Goal: Task Accomplishment & Management: Manage account settings

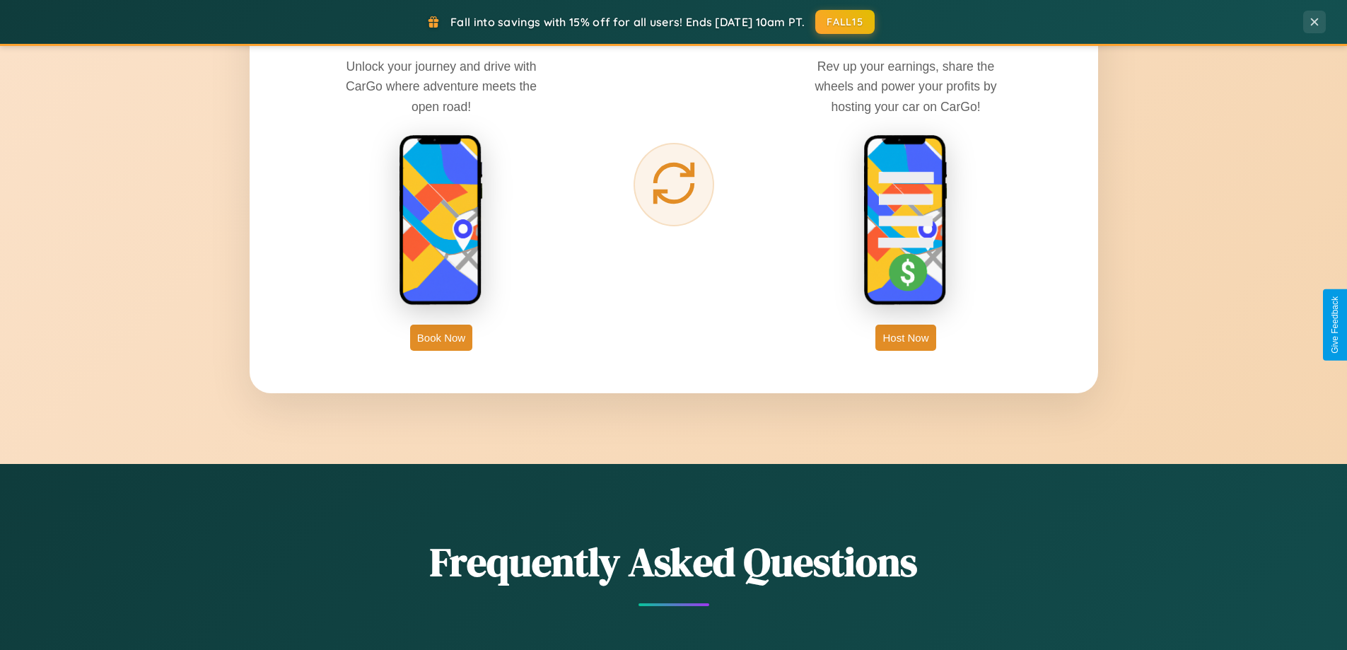
scroll to position [2722, 0]
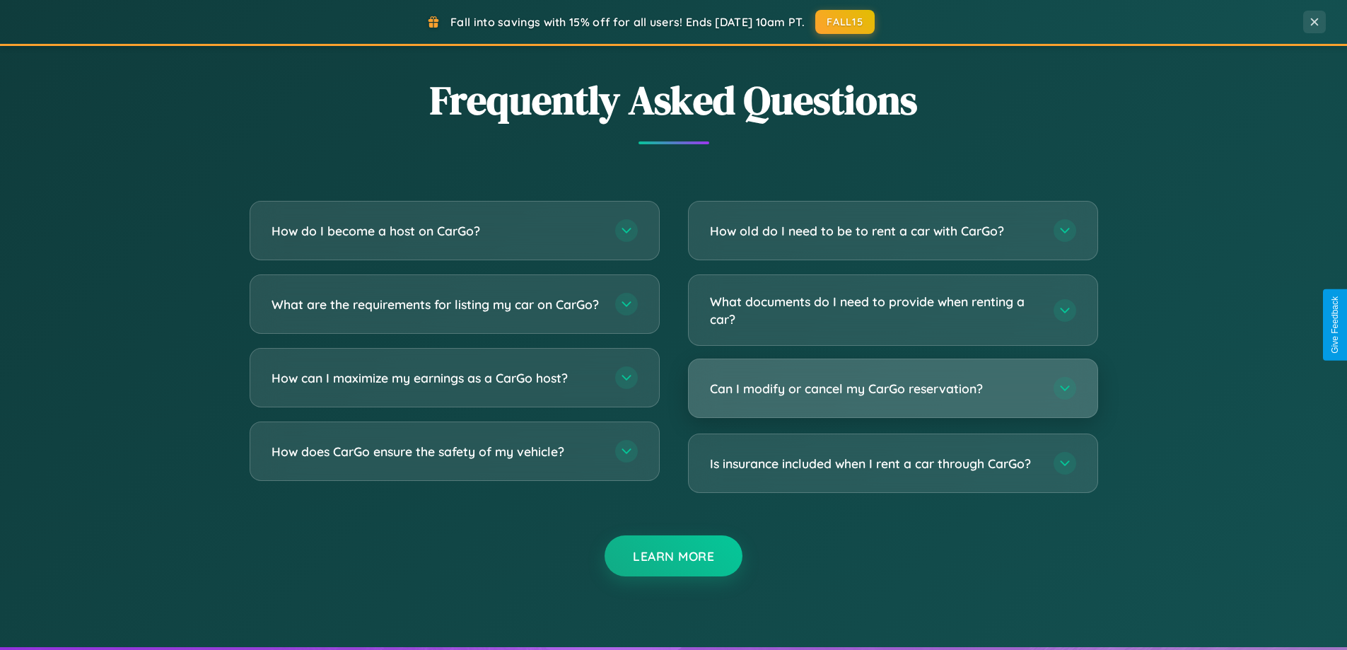
click at [893, 389] on h3 "Can I modify or cancel my CarGo reservation?" at bounding box center [875, 389] width 330 height 18
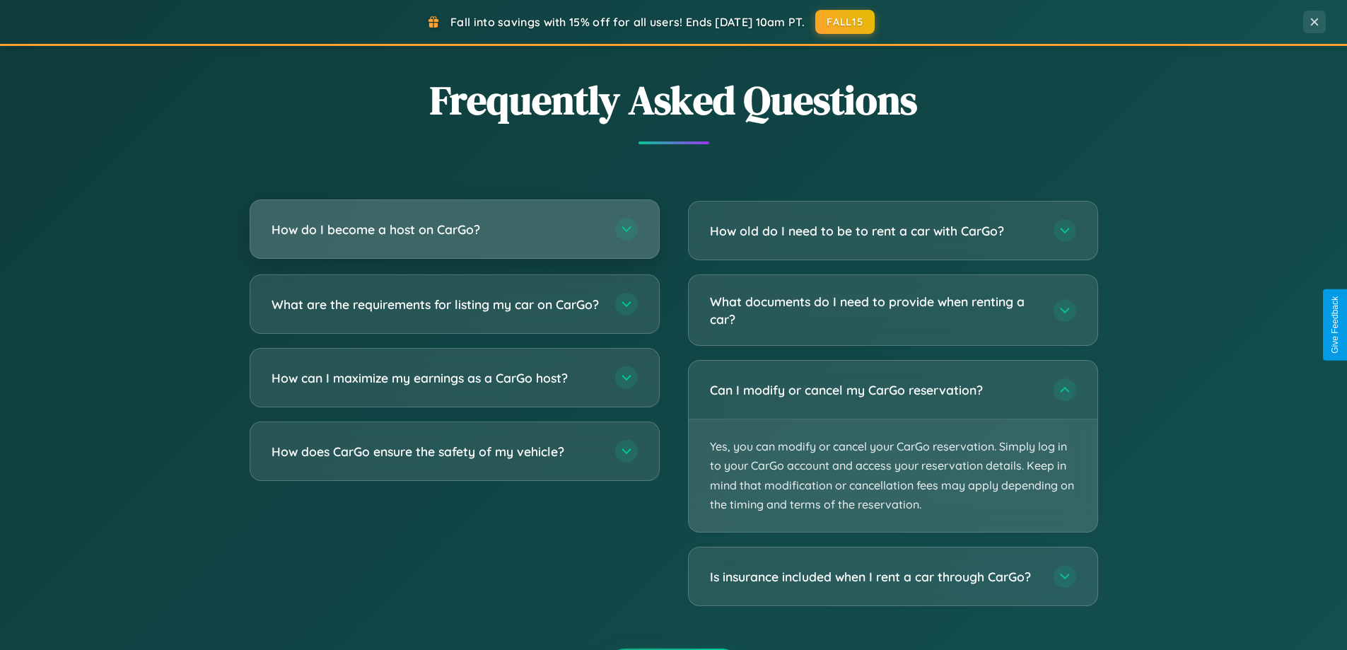
click at [454, 229] on h3 "How do I become a host on CarGo?" at bounding box center [437, 230] width 330 height 18
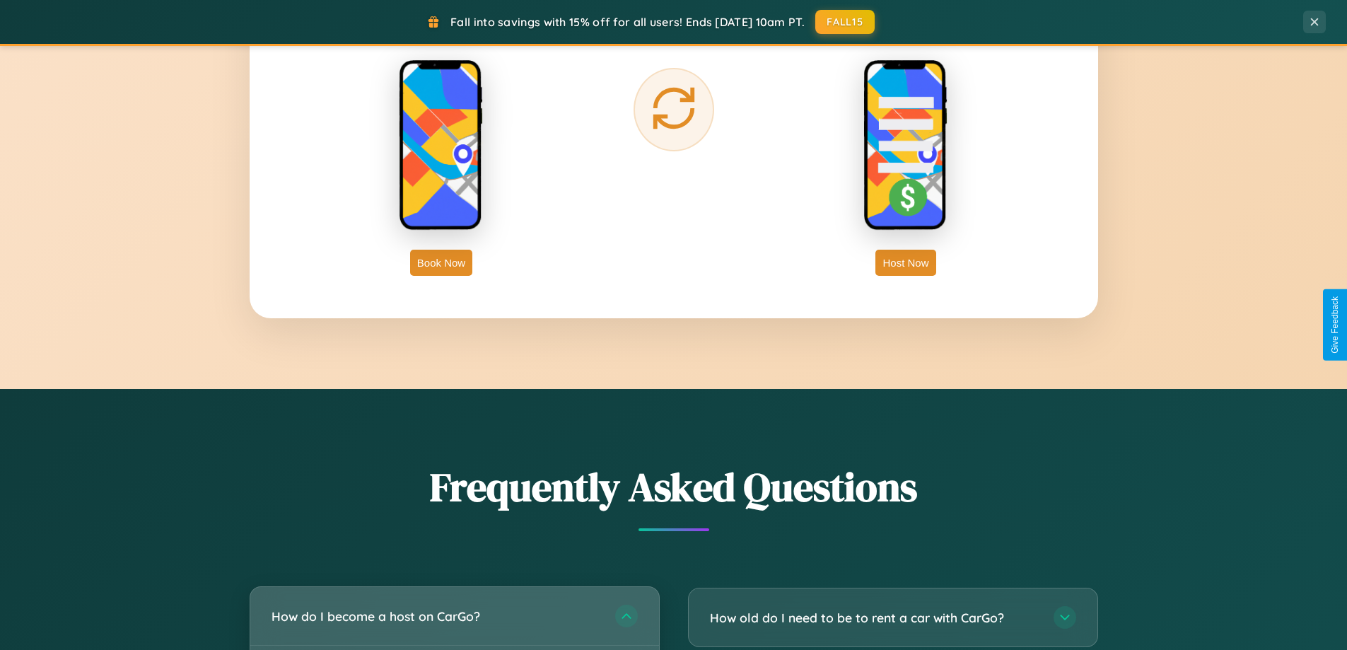
scroll to position [0, 0]
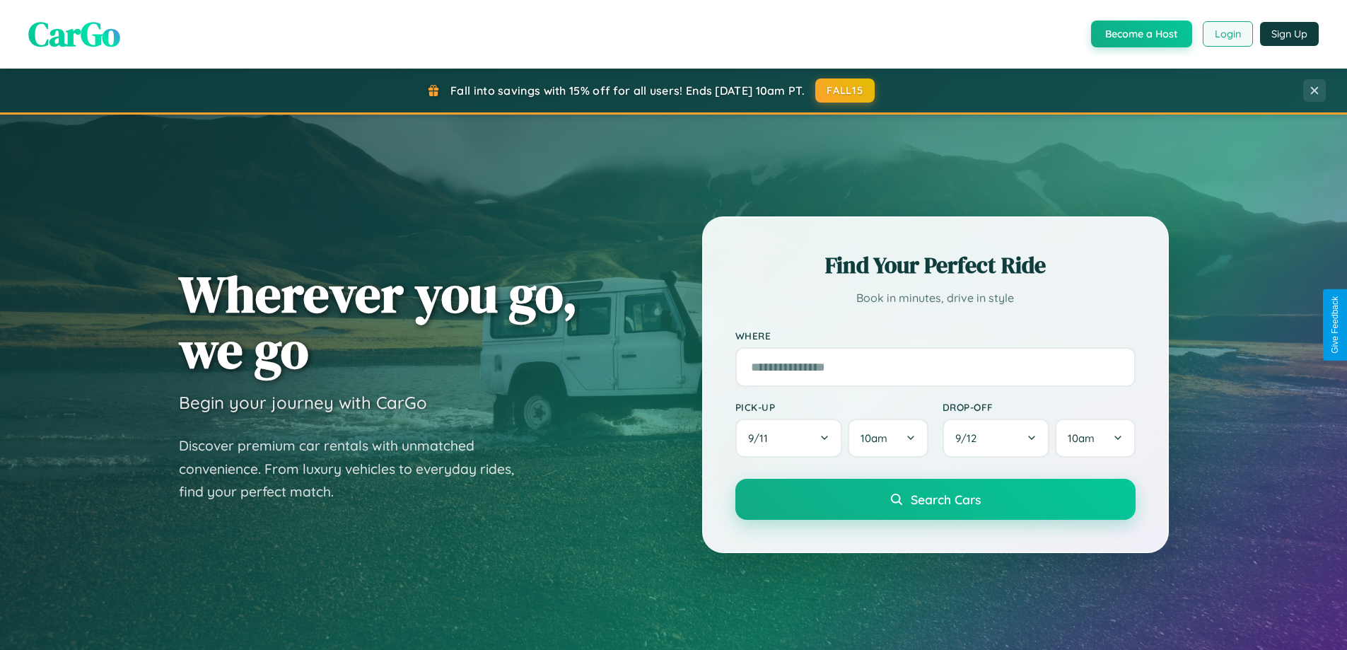
click at [1227, 34] on button "Login" at bounding box center [1228, 33] width 50 height 25
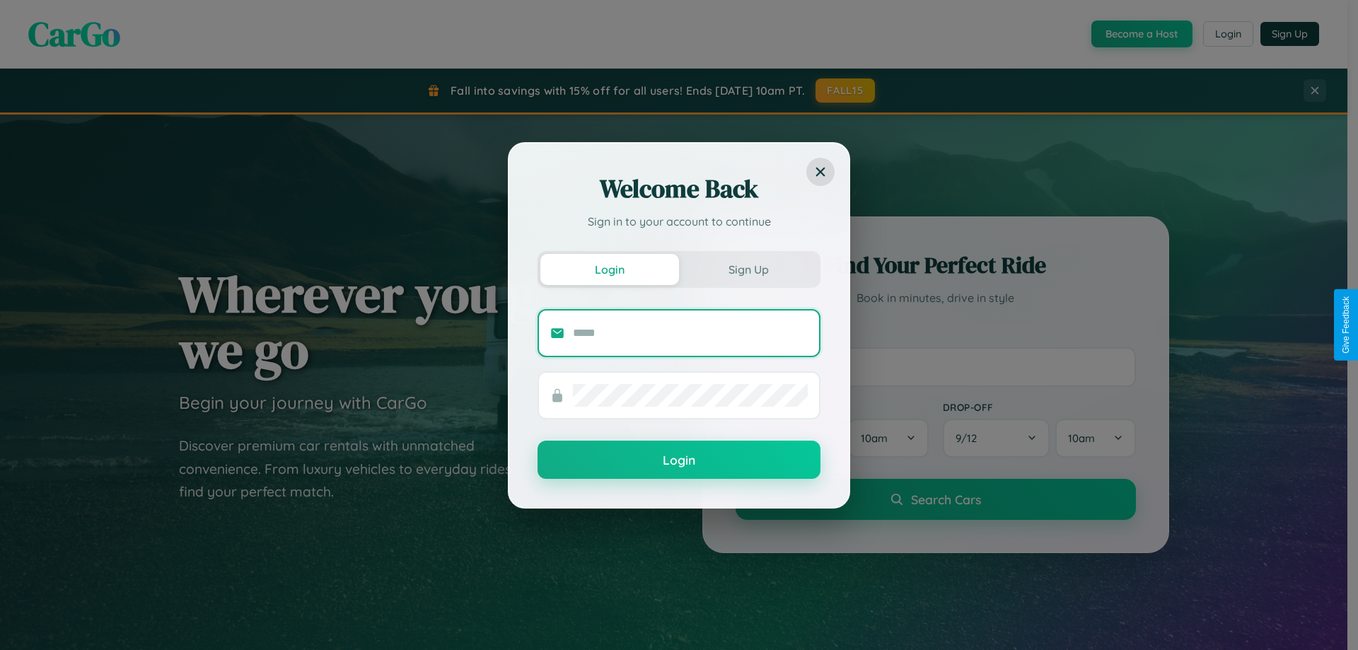
click at [690, 332] on input "text" at bounding box center [690, 333] width 235 height 23
type input "**********"
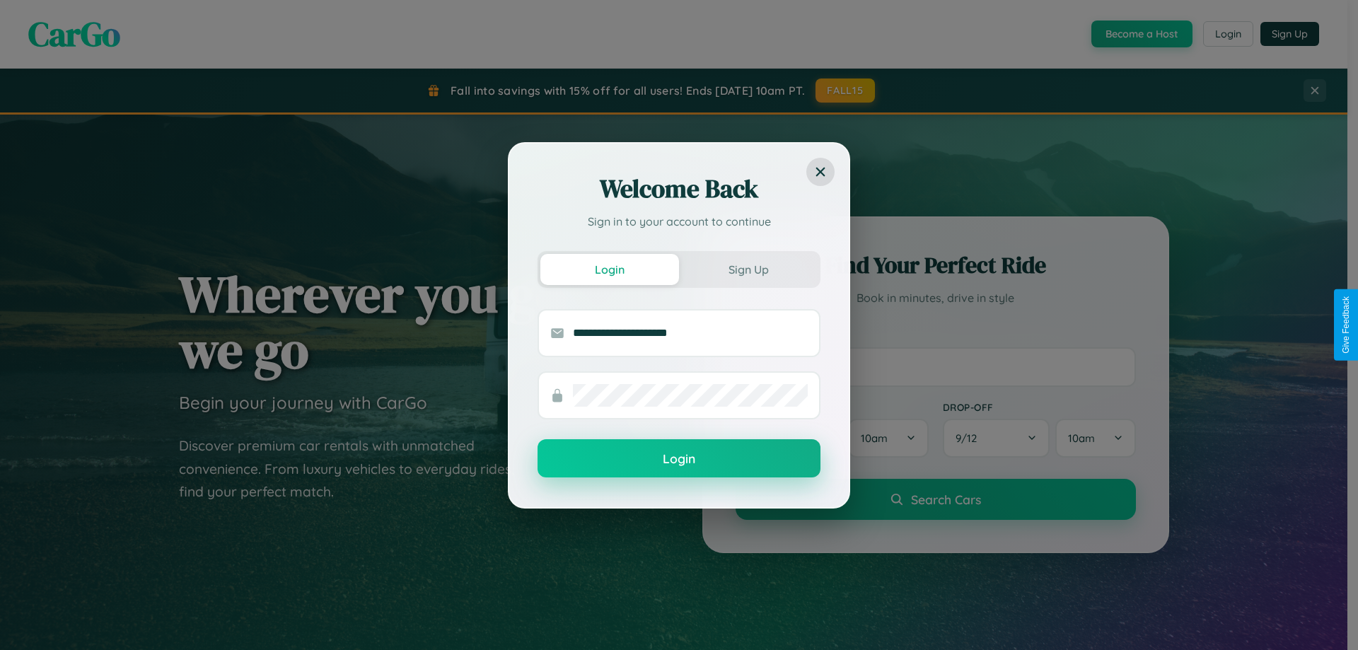
click at [679, 459] on button "Login" at bounding box center [679, 458] width 283 height 38
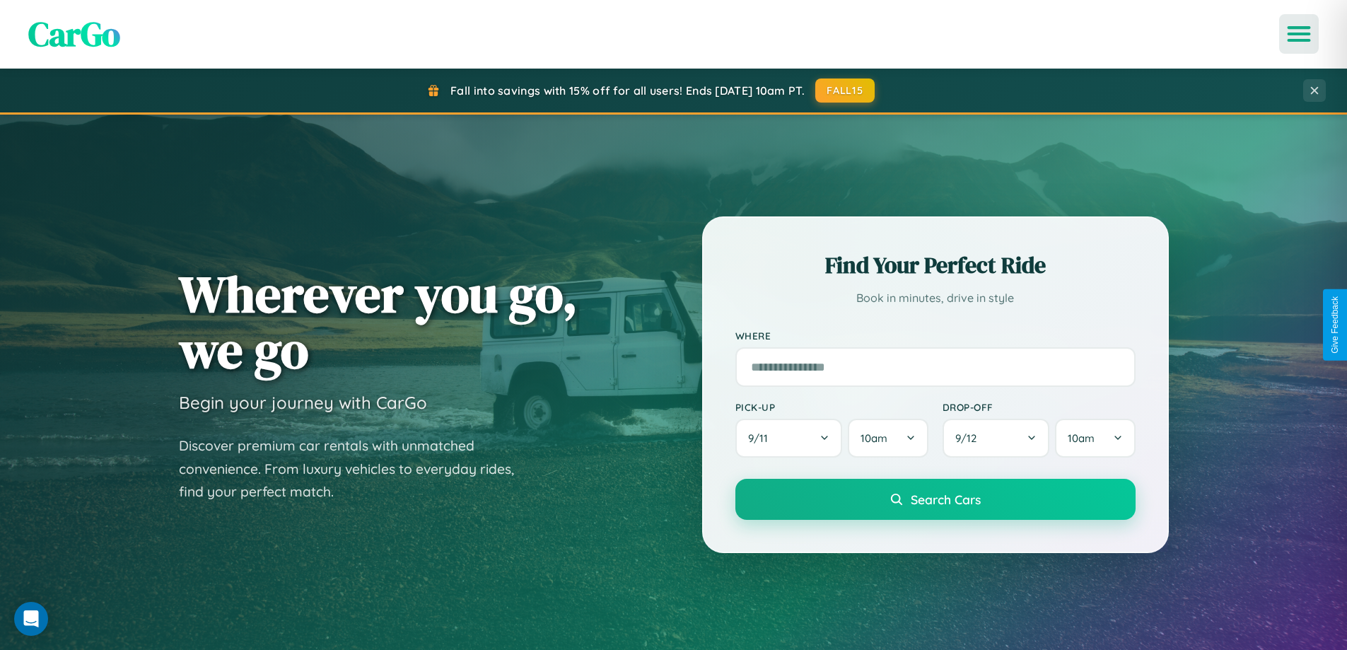
click at [1299, 34] on icon "Open menu" at bounding box center [1299, 34] width 21 height 13
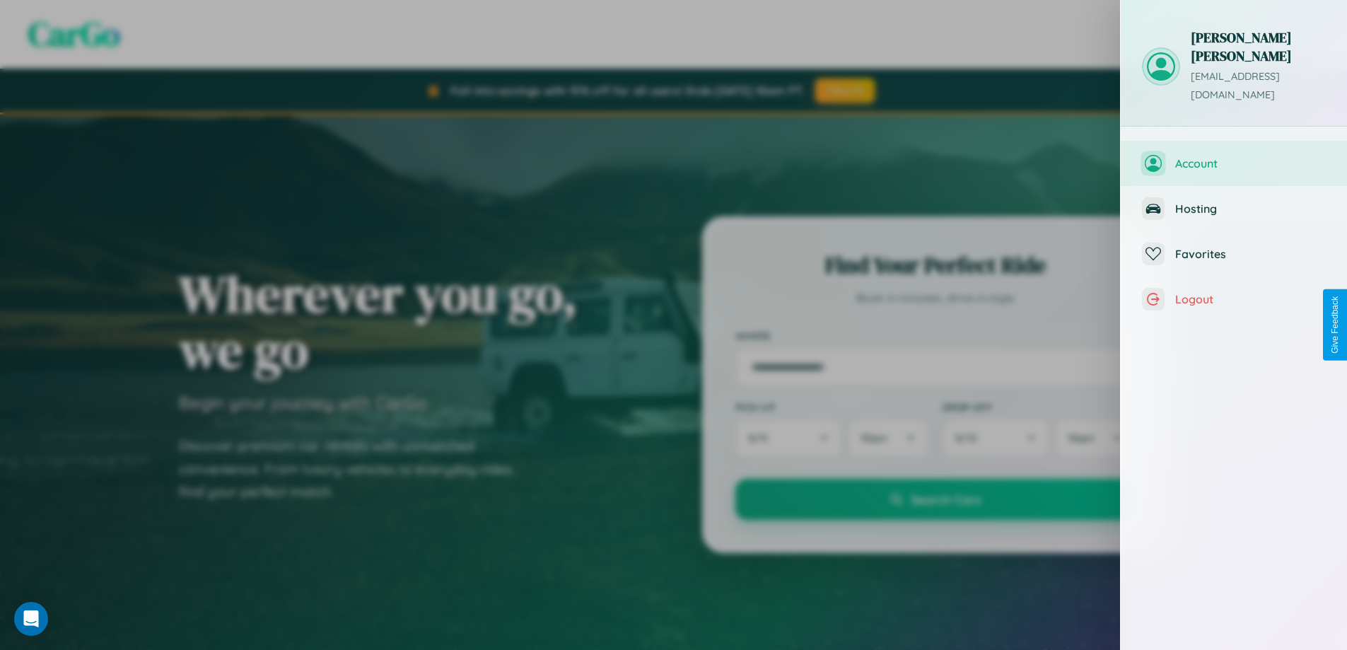
click at [1234, 156] on span "Account" at bounding box center [1250, 163] width 151 height 14
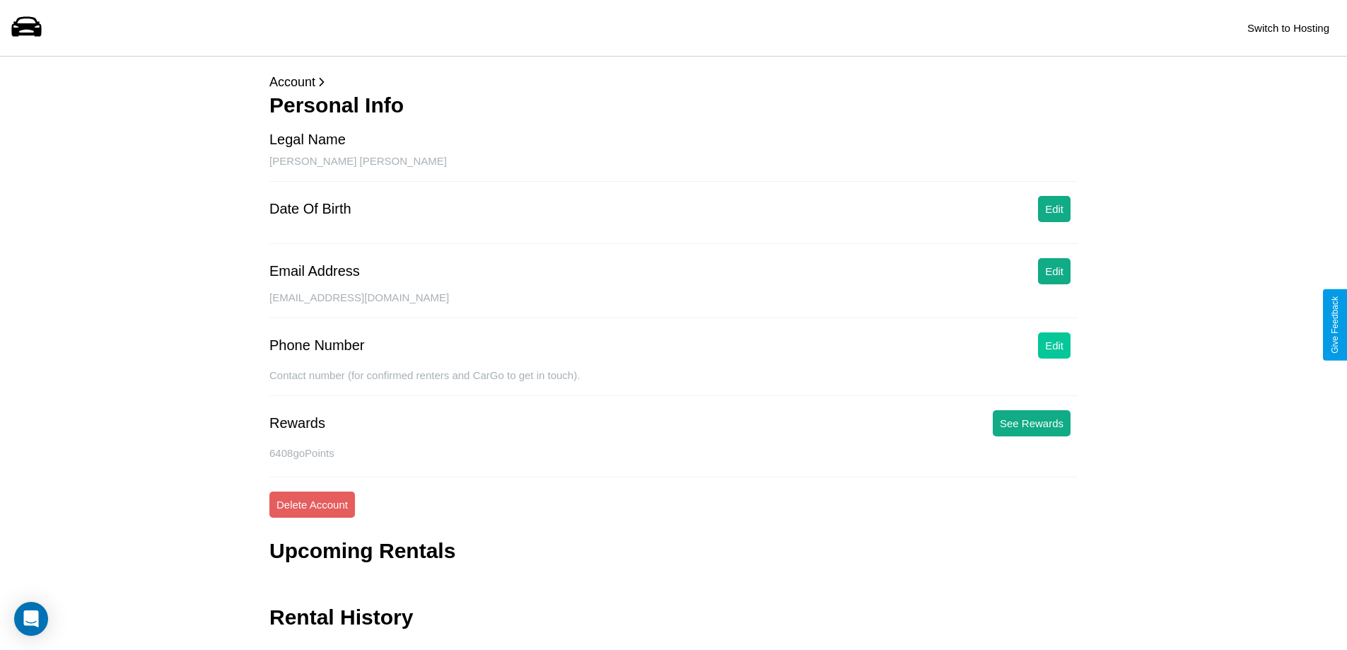
click at [1055, 345] on button "Edit" at bounding box center [1054, 345] width 33 height 26
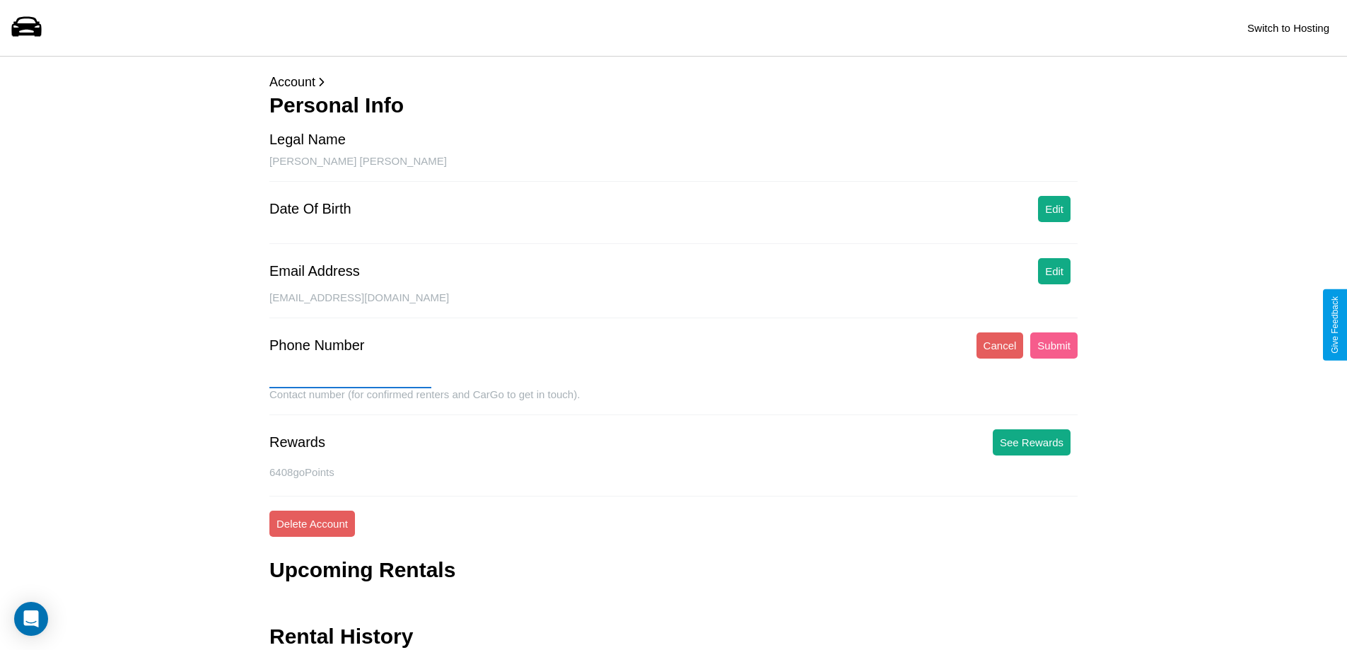
click at [350, 377] on input "text" at bounding box center [350, 377] width 162 height 23
type input "**********"
